Goal: Communication & Community: Answer question/provide support

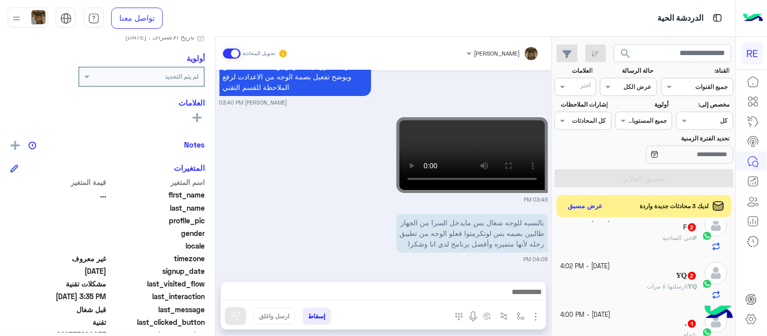
scroll to position [871, 0]
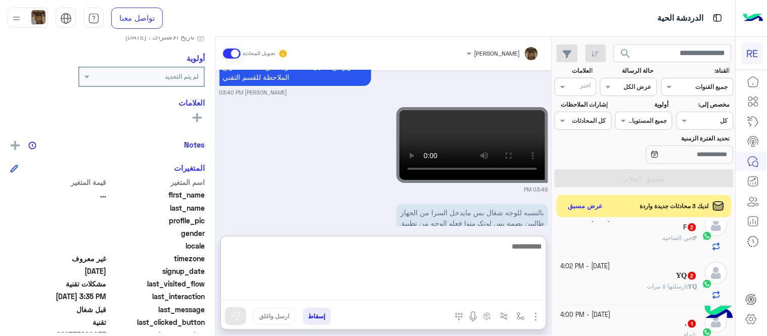
click at [428, 286] on textarea at bounding box center [383, 270] width 325 height 61
type textarea "*"
type textarea "**********"
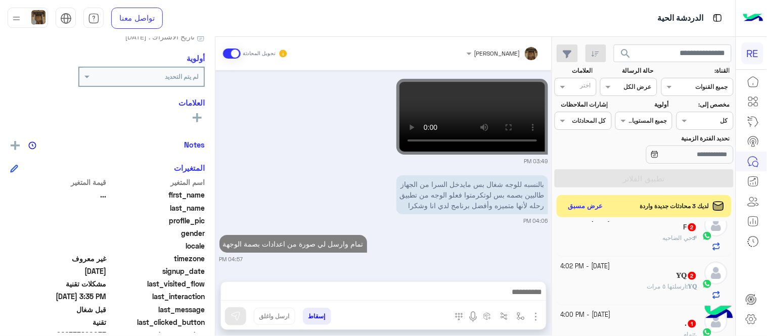
scroll to position [910, 0]
click at [436, 229] on div "[PERSON_NAME] تحويل المحادثة [DATE] [PERSON_NAME] انضم إلى المحادثة 09:31 AM 09…" at bounding box center [383, 188] width 336 height 303
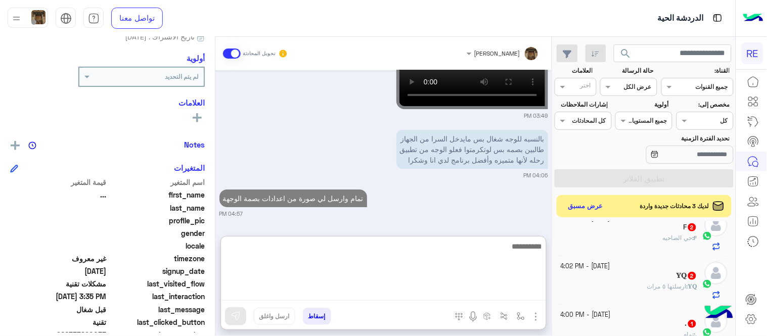
click at [400, 295] on textarea at bounding box center [383, 270] width 325 height 61
type textarea "*****"
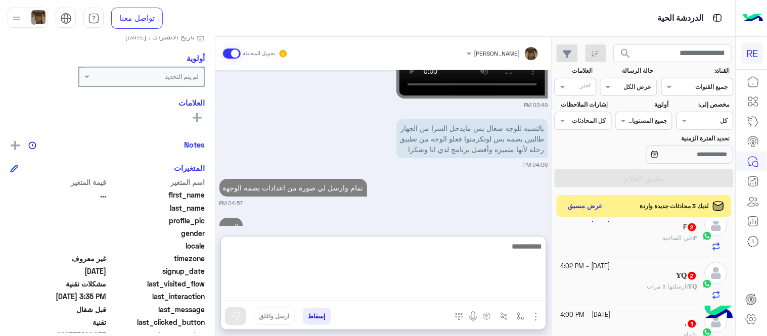
scroll to position [994, 0]
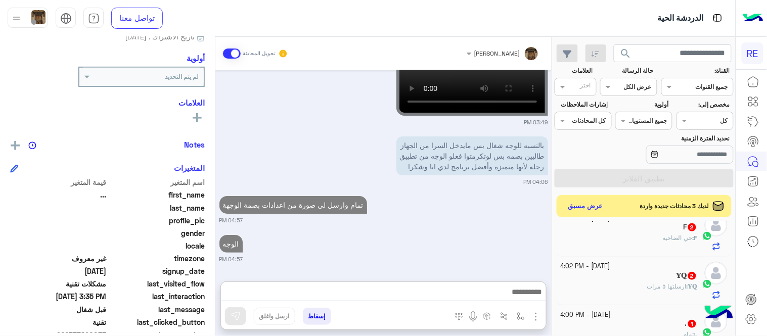
click at [507, 214] on div "[DATE] [PERSON_NAME] انضم إلى المحادثة 09:31 AM 09:31 AM جوال بالوجه 09:31 AM ا…" at bounding box center [383, 170] width 336 height 201
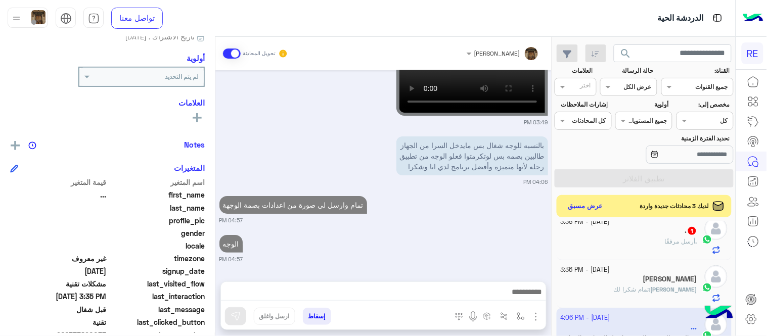
scroll to position [230, 0]
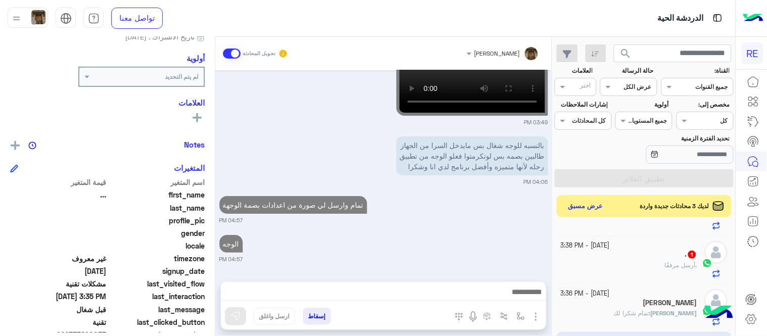
click at [617, 251] on div ". 1" at bounding box center [628, 255] width 137 height 11
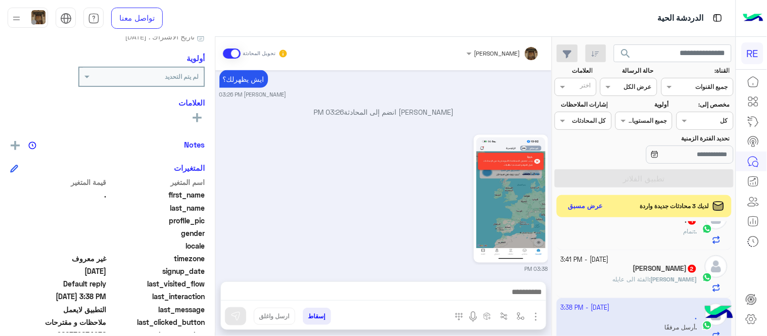
scroll to position [203, 0]
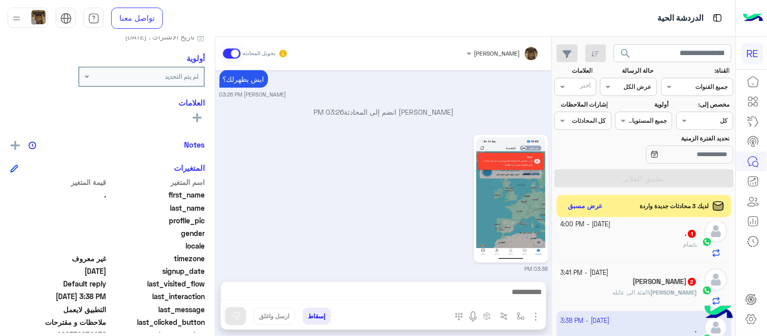
click at [314, 254] on div "03:38 PM" at bounding box center [383, 202] width 329 height 141
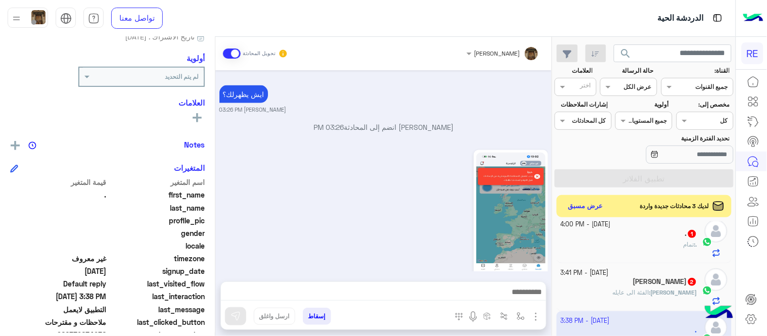
scroll to position [384, 0]
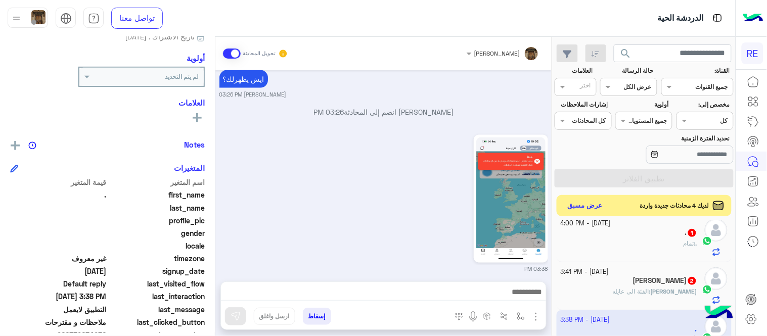
click at [600, 205] on button "عرض مسبق" at bounding box center [585, 206] width 42 height 14
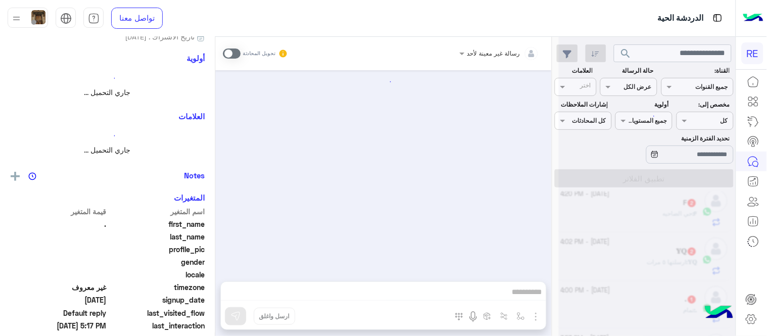
scroll to position [203, 0]
click at [503, 204] on div at bounding box center [383, 170] width 336 height 201
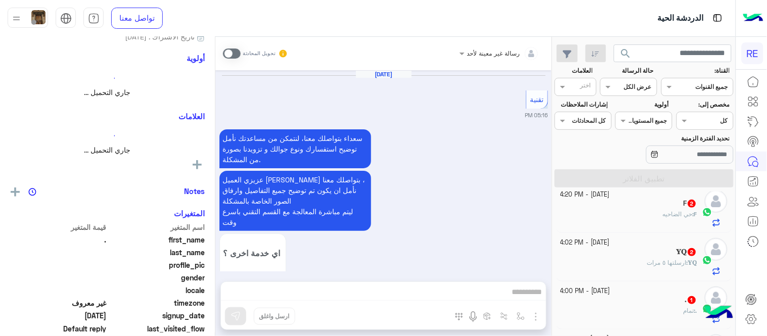
scroll to position [653, 0]
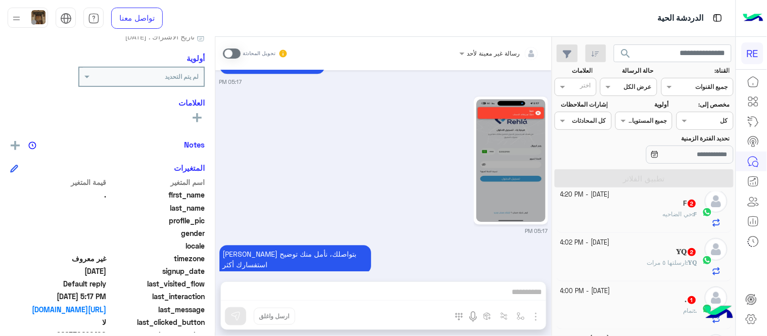
click at [503, 204] on img at bounding box center [510, 160] width 69 height 123
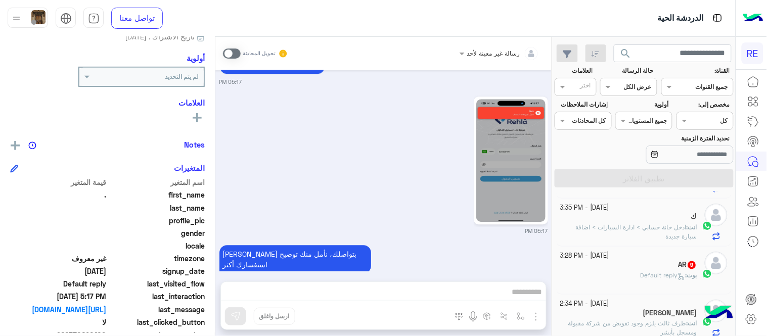
scroll to position [541, 0]
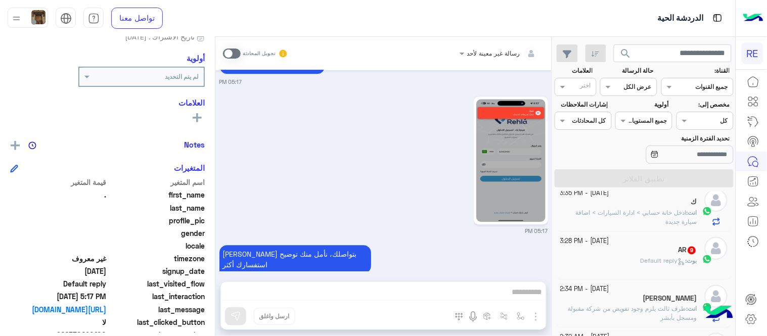
click at [600, 267] on div "[PERSON_NAME] : Default reply" at bounding box center [628, 266] width 137 height 18
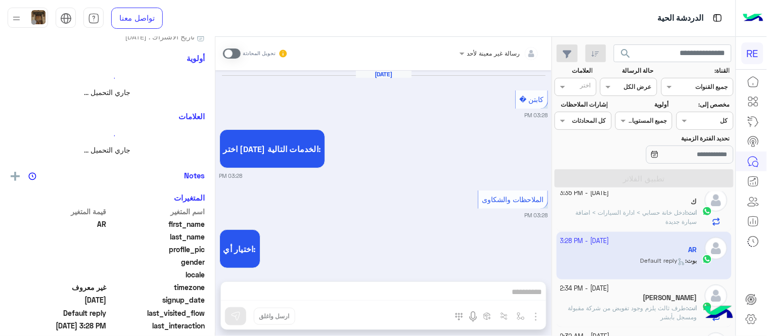
scroll to position [444, 0]
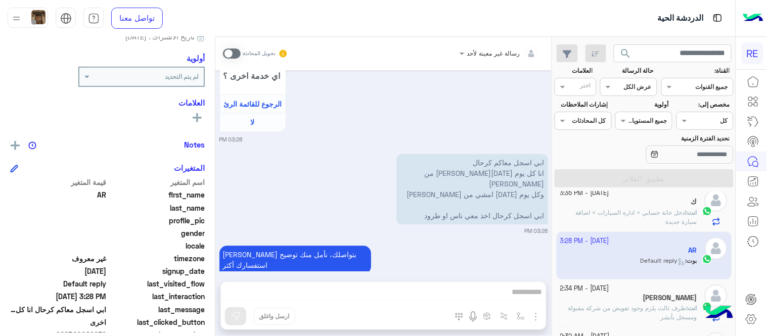
click at [228, 56] on span at bounding box center [232, 54] width 18 height 10
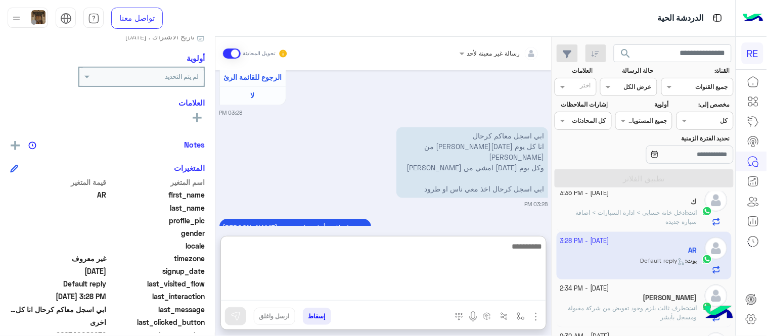
click at [465, 298] on textarea at bounding box center [383, 270] width 325 height 61
type textarea "**********"
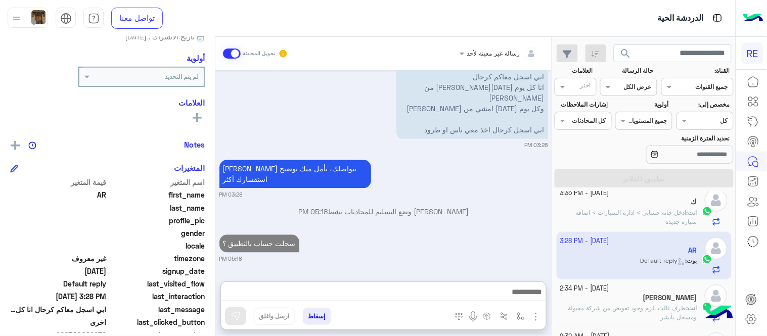
click at [492, 196] on div "[DATE] كابتن � 03:28 PM اختر [DATE] الخدمات التالية: 03:28 PM الملاحظات والشكاو…" at bounding box center [383, 170] width 336 height 201
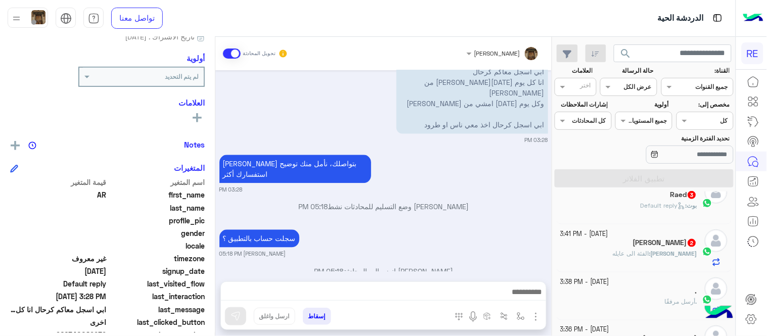
scroll to position [316, 0]
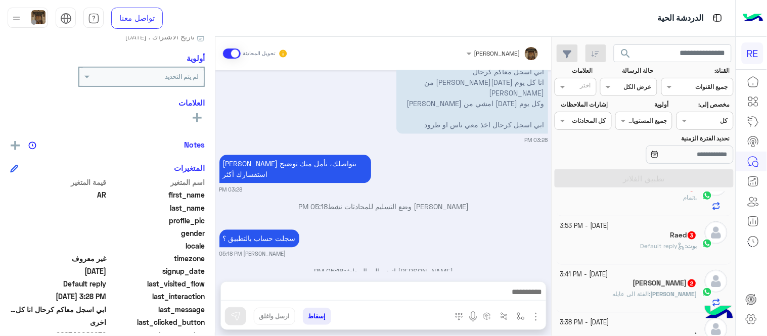
click at [598, 273] on small "[DATE] - 3:41 PM" at bounding box center [584, 275] width 48 height 10
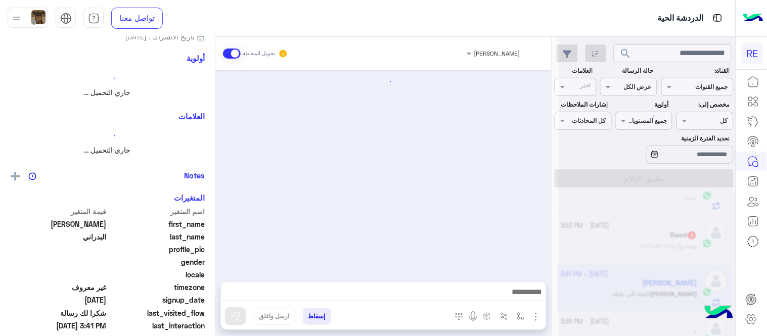
scroll to position [592, 0]
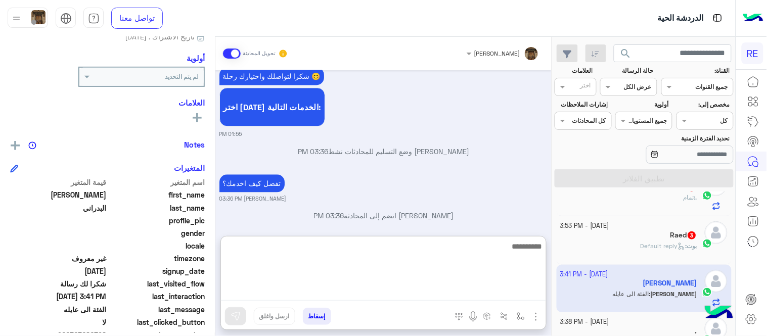
click at [461, 291] on textarea at bounding box center [383, 270] width 325 height 61
type textarea "**********"
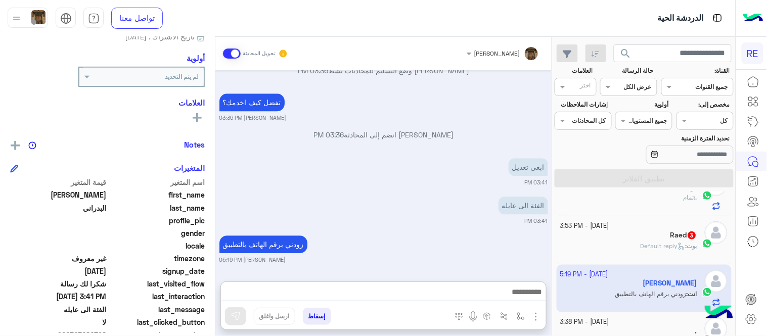
scroll to position [653, 0]
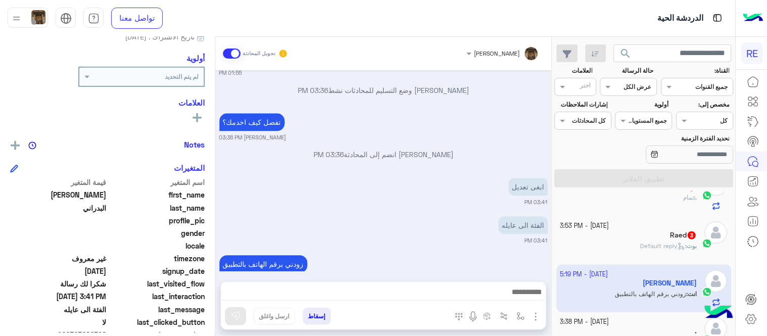
click at [630, 250] on div "[PERSON_NAME] : Default reply" at bounding box center [628, 251] width 137 height 18
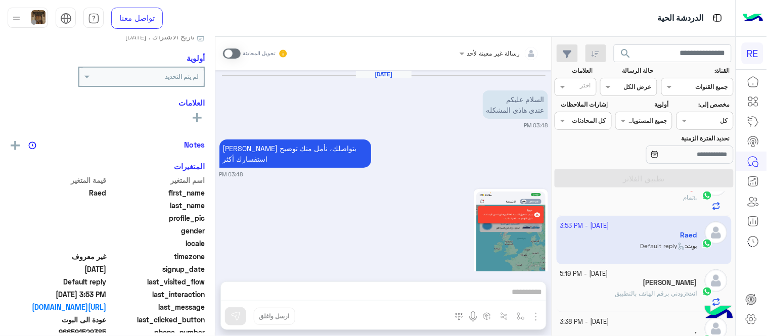
scroll to position [493, 0]
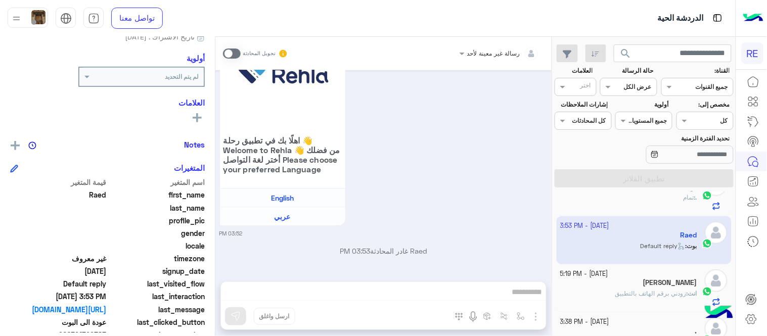
click at [235, 54] on span at bounding box center [232, 54] width 18 height 10
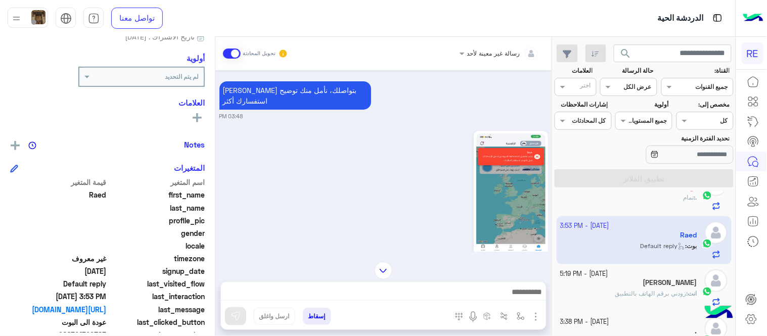
scroll to position [60, 0]
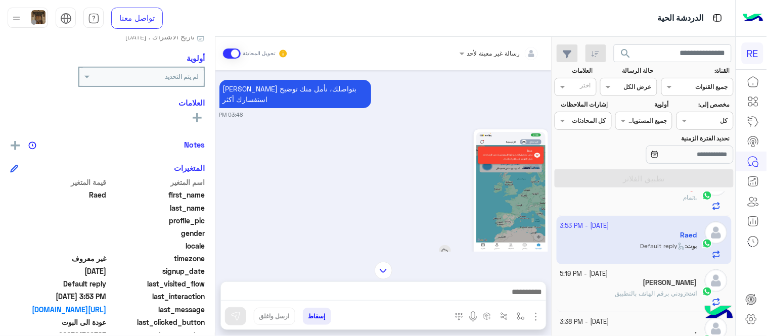
click at [482, 153] on img at bounding box center [510, 193] width 69 height 123
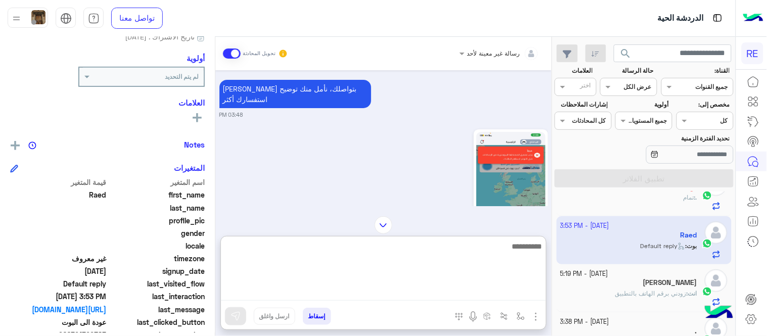
click at [396, 292] on textarea at bounding box center [383, 270] width 325 height 61
type textarea "**********"
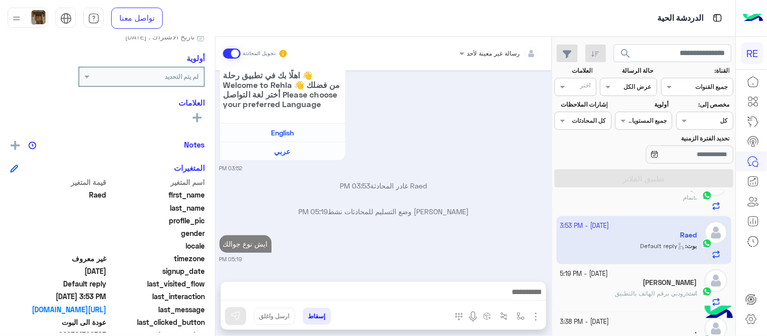
scroll to position [557, 0]
click at [435, 185] on div "[DATE] السلام عليكم عندي هاذي المشكله 03:48 PM [PERSON_NAME] بتواصلك، نأمل منك …" at bounding box center [383, 170] width 336 height 201
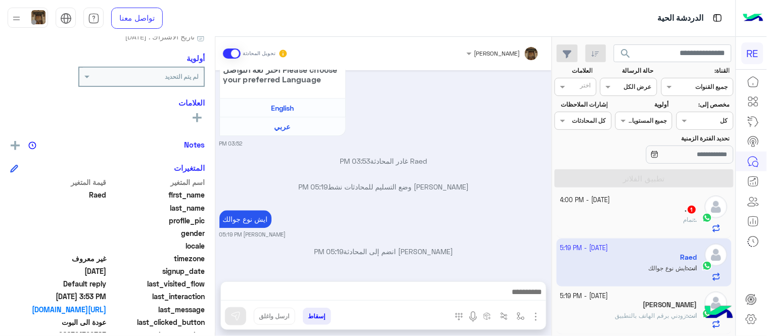
scroll to position [279, 0]
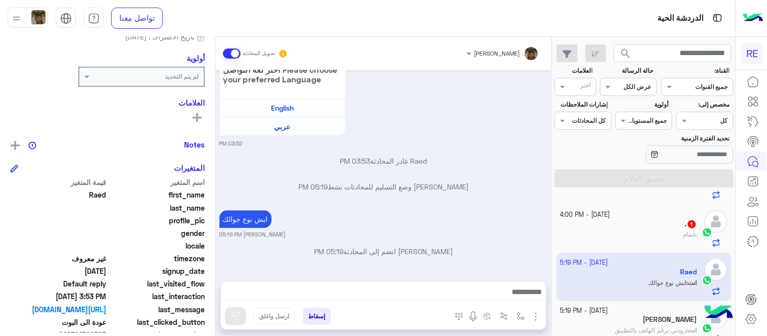
click at [592, 233] on div ". : تمام" at bounding box center [628, 239] width 137 height 18
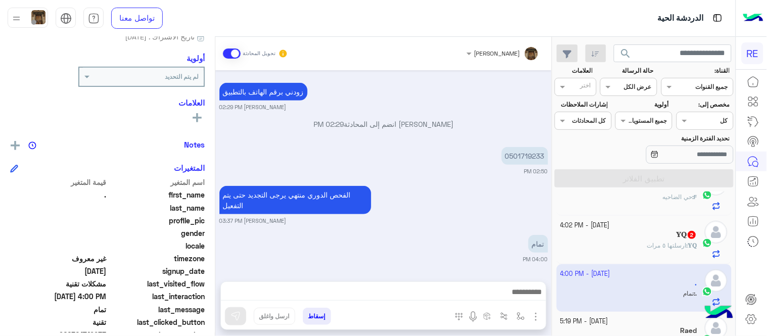
scroll to position [213, 0]
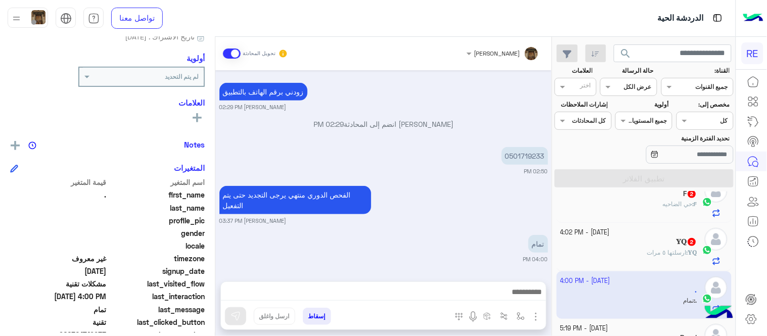
click at [605, 245] on div "𝐘𝐐 2" at bounding box center [628, 243] width 137 height 11
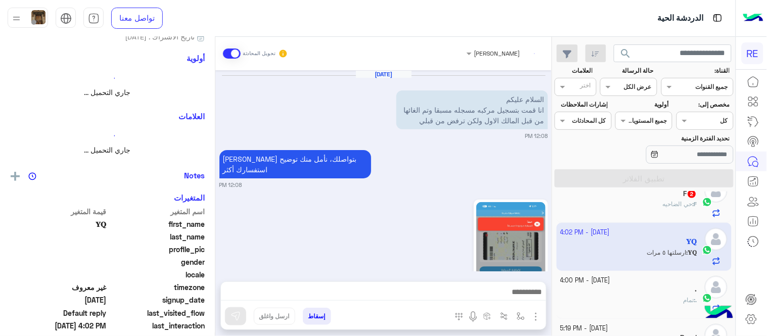
scroll to position [446, 0]
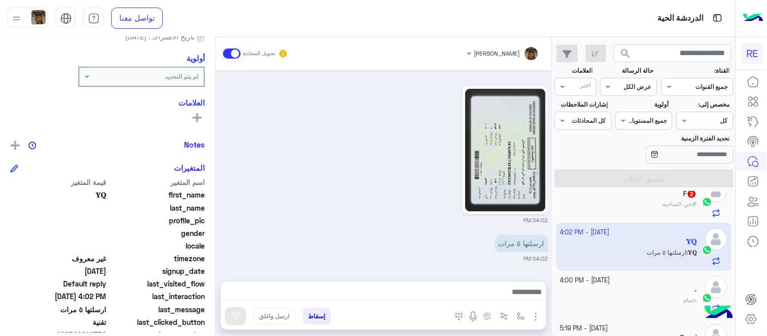
drag, startPoint x: 218, startPoint y: 257, endPoint x: 212, endPoint y: 225, distance: 31.9
click at [212, 225] on mat-drawer-container "[PERSON_NAME] تحويل المحادثة [DATE] السلام عليكم انا قمت بتسجيل مركبه مسجله مسب…" at bounding box center [275, 188] width 551 height 303
click at [212, 225] on div "𝐘𝐐 يمكن الإرسال له غير معروف تاريخ الأشتراك : [DATE] أولوية لم يتم التحديد العل…" at bounding box center [107, 185] width 215 height 296
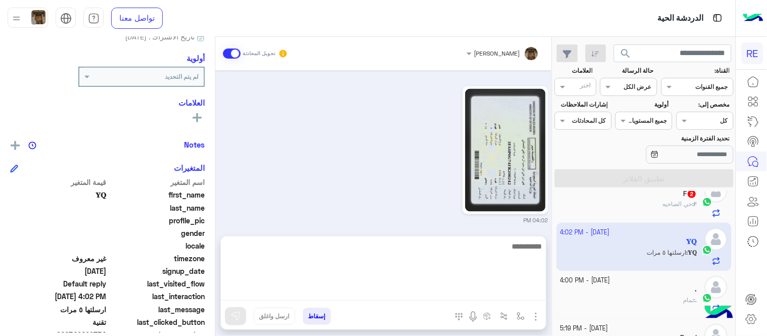
scroll to position [447, 0]
click at [370, 295] on textarea at bounding box center [383, 270] width 325 height 61
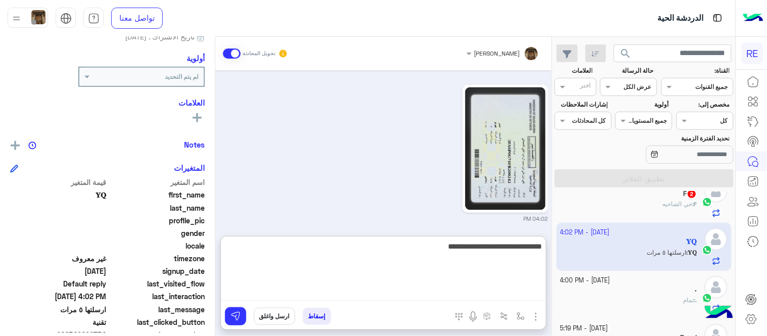
type textarea "**********"
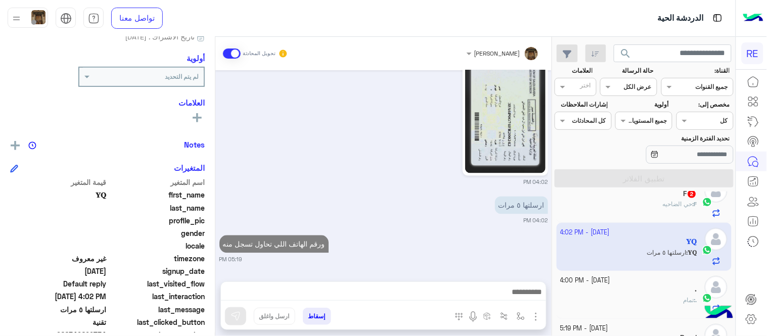
click at [447, 212] on div "[DATE] السلام عليكم انا قمت بتسجيل مركبه مسجله مسبقا وتم الغائها من قبل المالك …" at bounding box center [383, 170] width 336 height 201
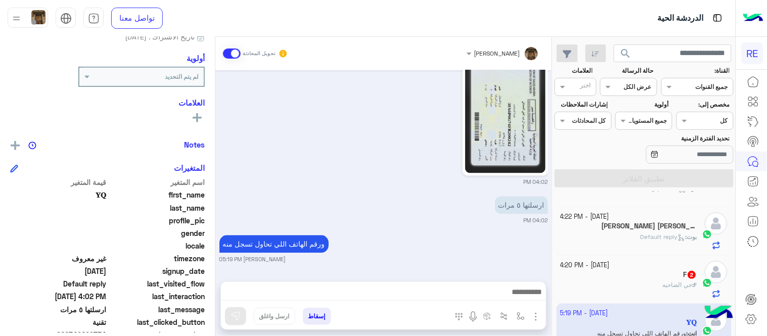
scroll to position [135, 0]
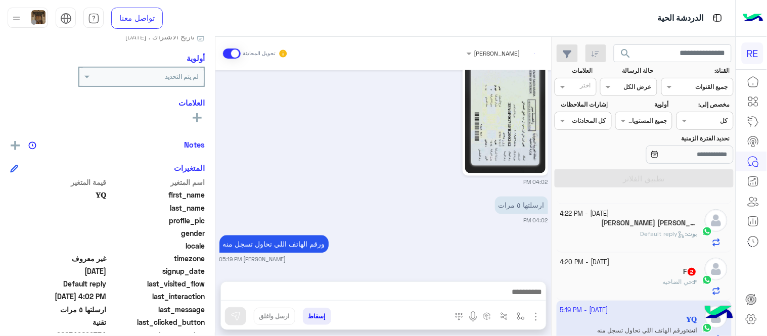
click at [610, 270] on div "F 2" at bounding box center [628, 272] width 137 height 11
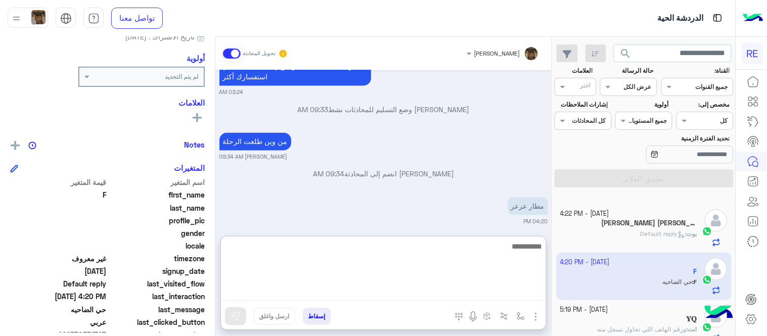
scroll to position [516, 0]
click at [346, 291] on textarea at bounding box center [383, 270] width 325 height 61
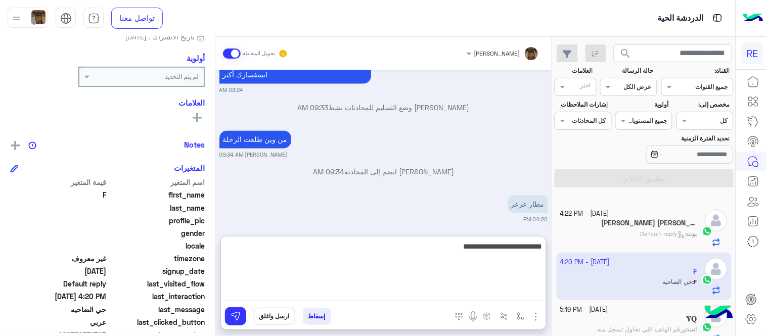
type textarea "**********"
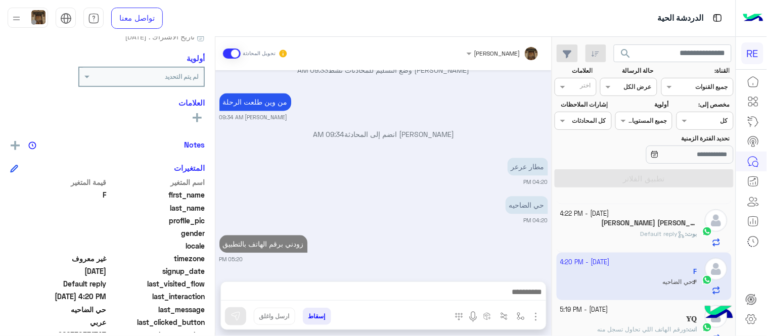
scroll to position [553, 0]
click at [460, 211] on div "[DATE] وعليكم السلام ،كيف اقدر اساعدك اهلًا بك في تطبيق رحلة 👋 Welcome to Rehla…" at bounding box center [383, 170] width 336 height 201
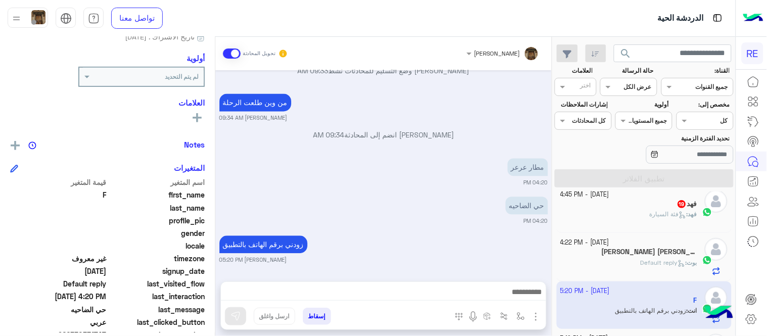
scroll to position [114, 0]
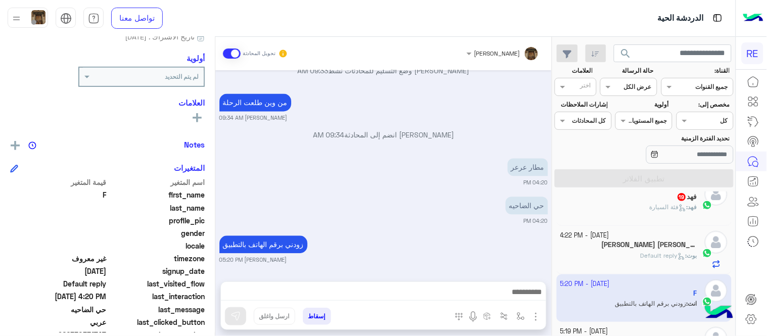
click at [635, 263] on div "[PERSON_NAME] : Default reply" at bounding box center [628, 260] width 137 height 18
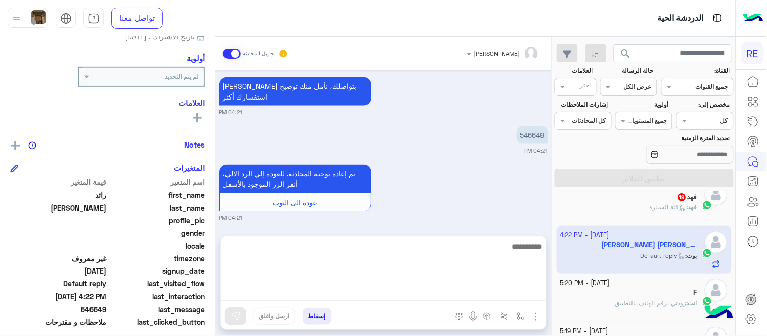
scroll to position [313, 0]
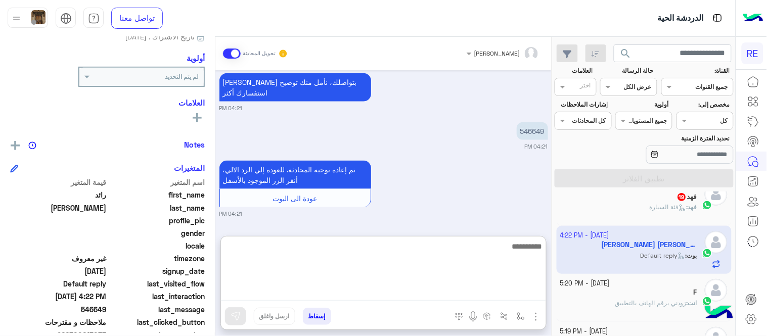
click at [369, 286] on textarea at bounding box center [383, 270] width 325 height 61
type textarea "*"
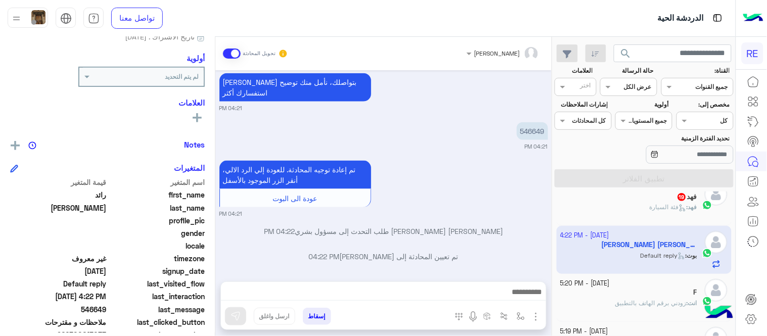
click at [419, 226] on p "[PERSON_NAME] [PERSON_NAME] طلب التحدث إلى مسؤول بشري 04:22 PM" at bounding box center [383, 231] width 329 height 11
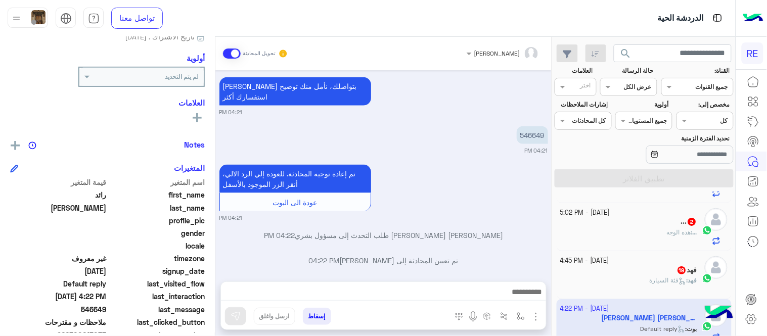
scroll to position [0, 0]
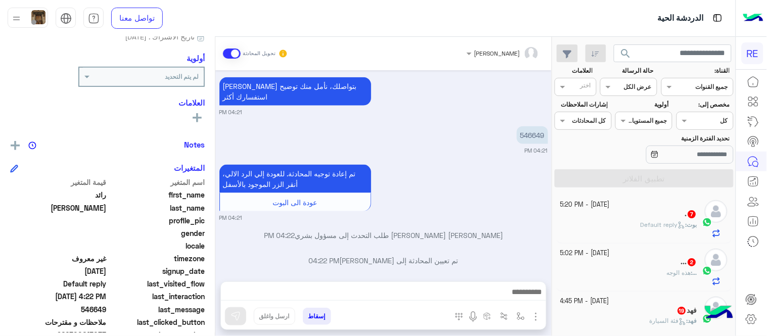
click at [488, 214] on small "04:21 PM" at bounding box center [383, 218] width 329 height 8
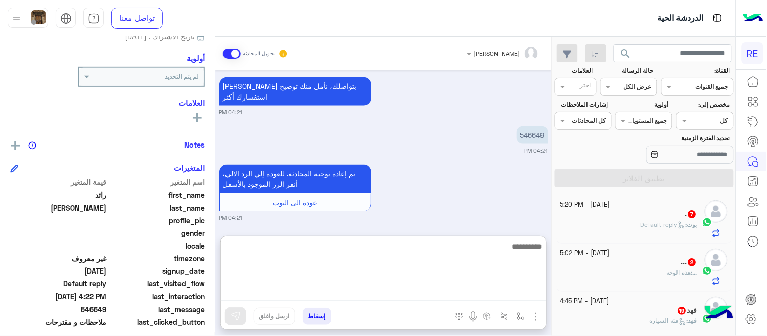
click at [420, 295] on textarea at bounding box center [383, 270] width 325 height 61
type textarea "*"
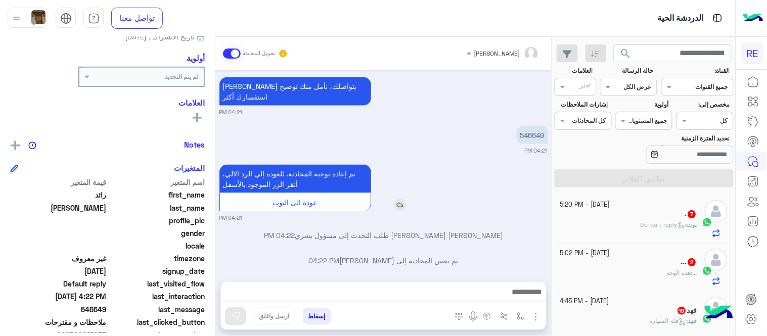
click at [409, 189] on div "تم إعادة توجيه المحادثة. للعودة إلي الرد الالي، أنقر الزر الموجود بالأسفل عودة …" at bounding box center [323, 188] width 209 height 46
click at [484, 230] on p "[PERSON_NAME] [PERSON_NAME] طلب التحدث إلى مسؤول بشري 04:22 PM" at bounding box center [383, 235] width 329 height 11
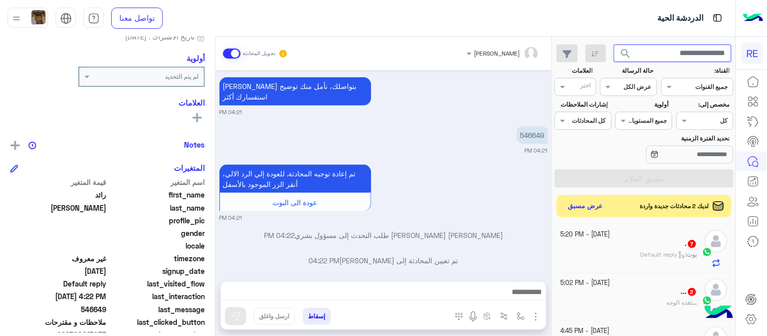
click at [654, 54] on input "text" at bounding box center [673, 53] width 118 height 18
paste input "*********"
click at [614, 44] on button "search" at bounding box center [626, 55] width 25 height 22
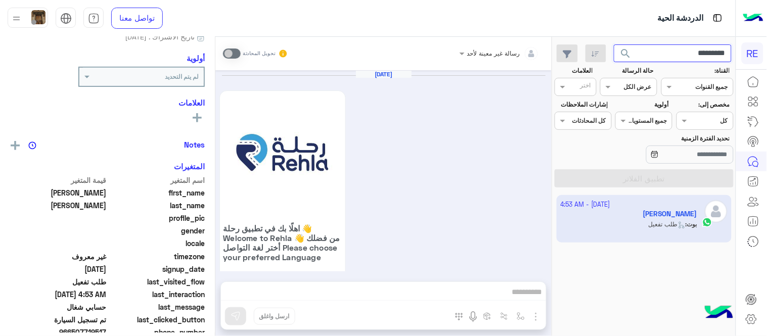
scroll to position [964, 0]
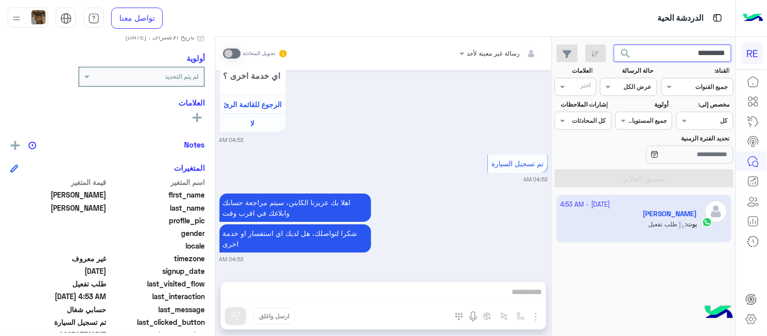
click at [658, 56] on input "*********" at bounding box center [673, 53] width 118 height 18
paste input "text"
type input "*********"
click at [614, 44] on button "search" at bounding box center [626, 55] width 25 height 22
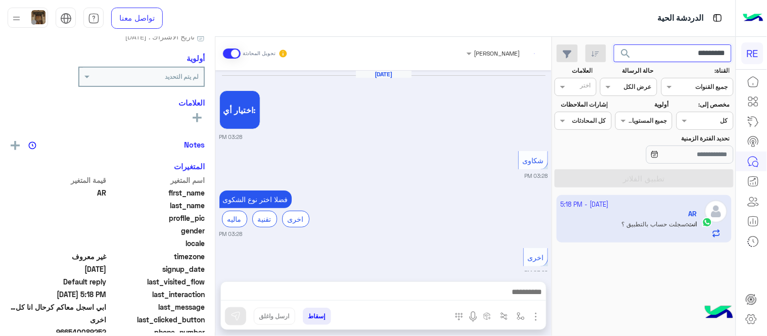
scroll to position [396, 0]
